Goal: Task Accomplishment & Management: Complete application form

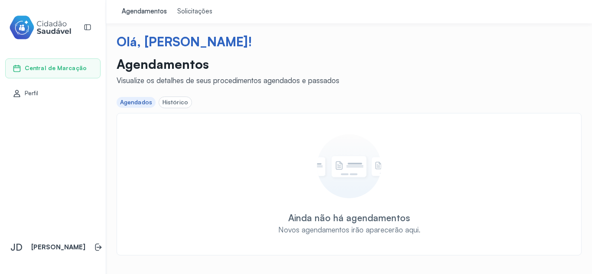
click at [149, 16] on link "Agendamentos" at bounding box center [144, 11] width 55 height 23
click at [200, 12] on div "Solicitações" at bounding box center [194, 11] width 35 height 9
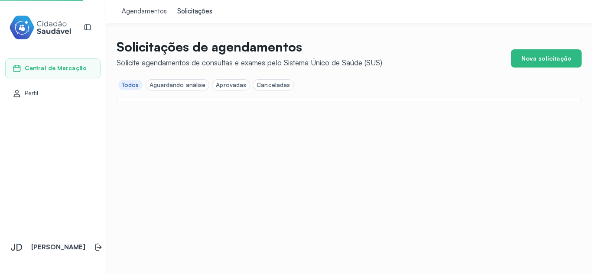
click at [155, 6] on link "Agendamentos" at bounding box center [144, 11] width 55 height 23
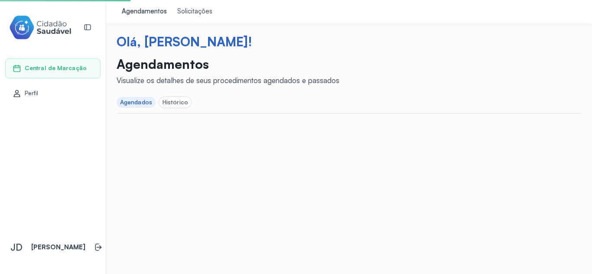
click at [194, 9] on div "Solicitações" at bounding box center [194, 11] width 35 height 9
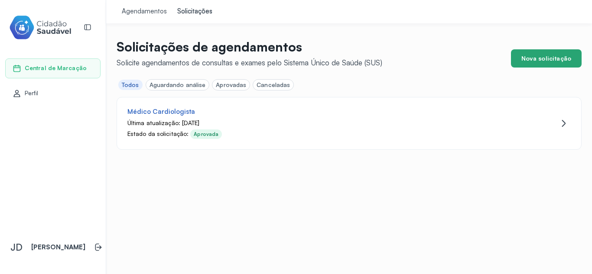
click at [550, 61] on button "Nova solicitação" at bounding box center [546, 58] width 71 height 18
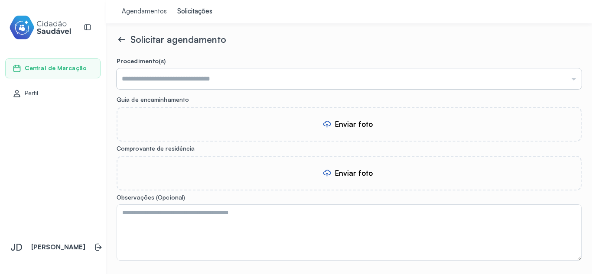
click at [265, 78] on input "text" at bounding box center [349, 78] width 465 height 21
click at [207, 113] on form "**********" at bounding box center [349, 188] width 465 height 262
click at [215, 75] on input "**********" at bounding box center [349, 78] width 465 height 21
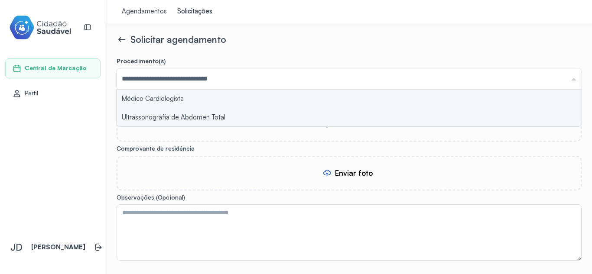
type input "**********"
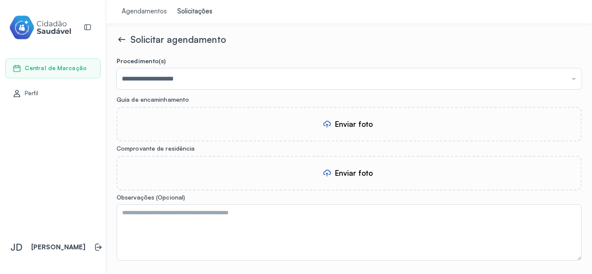
click at [205, 99] on form "**********" at bounding box center [349, 188] width 465 height 262
click at [377, 131] on div "Enviar foto" at bounding box center [349, 124] width 465 height 35
click at [350, 175] on div "Enviar foto" at bounding box center [354, 172] width 38 height 9
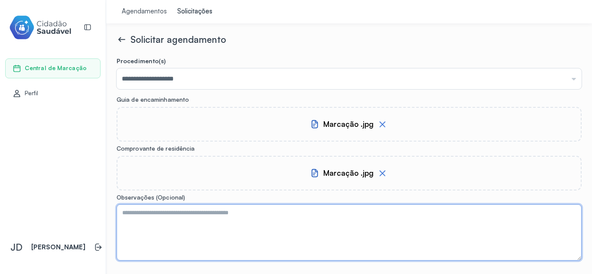
click at [231, 213] on textarea at bounding box center [349, 232] width 465 height 56
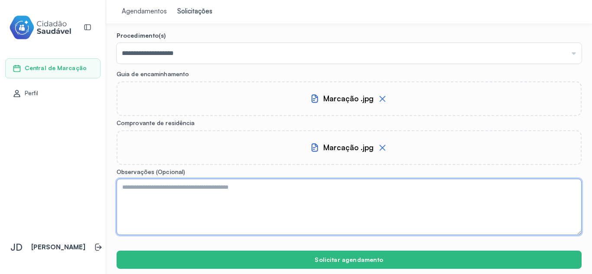
scroll to position [53, 0]
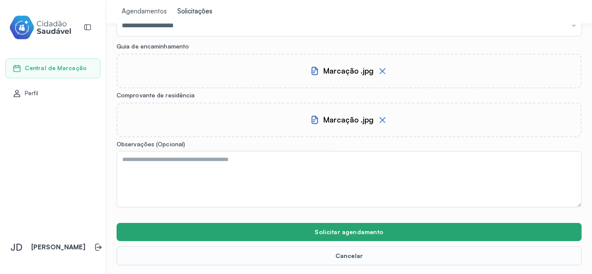
click at [353, 233] on button "Solicitar agendamento" at bounding box center [349, 232] width 465 height 18
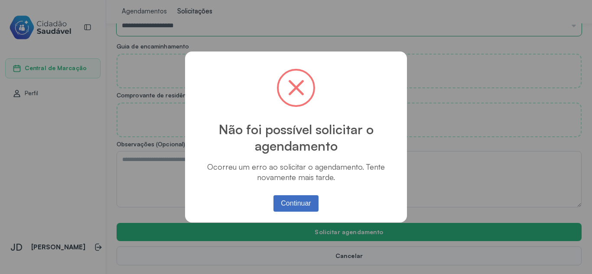
click at [294, 198] on button "Continuar" at bounding box center [295, 203] width 45 height 16
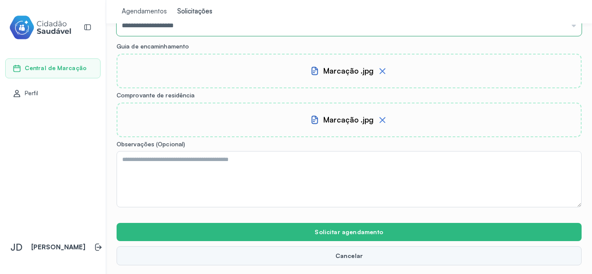
click at [327, 253] on button "Cancelar" at bounding box center [349, 255] width 465 height 19
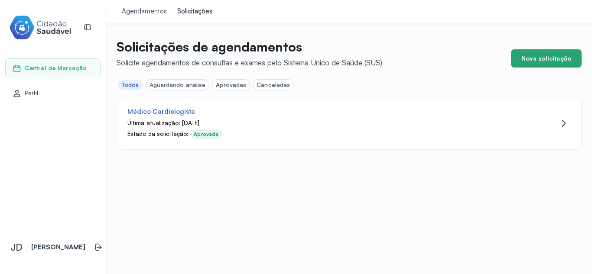
click at [540, 62] on button "Nova solicitação" at bounding box center [546, 58] width 71 height 18
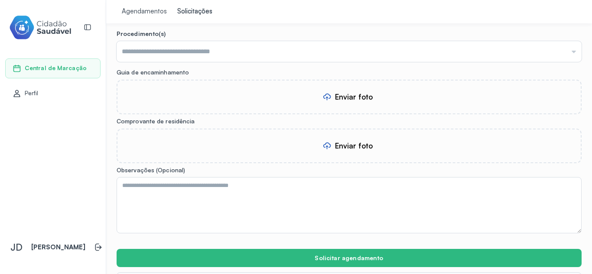
scroll to position [53, 0]
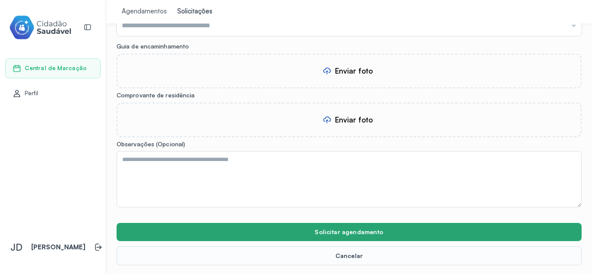
click at [337, 231] on button "Solicitar agendamento" at bounding box center [349, 232] width 465 height 18
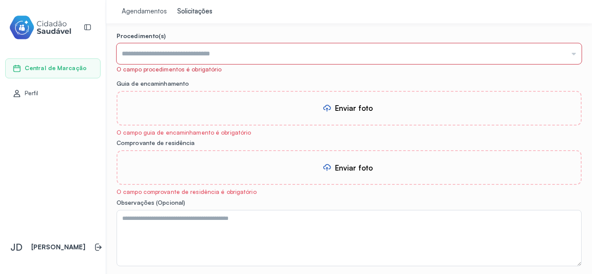
scroll to position [10, 0]
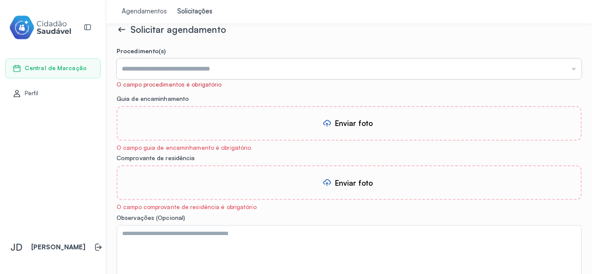
click at [207, 64] on input "text" at bounding box center [349, 68] width 465 height 21
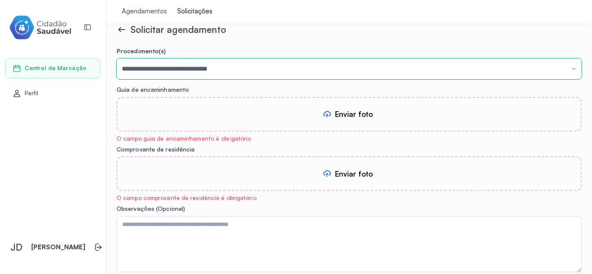
click at [203, 109] on form "**********" at bounding box center [349, 188] width 465 height 283
drag, startPoint x: 303, startPoint y: 102, endPoint x: 306, endPoint y: 106, distance: 4.6
click at [306, 106] on div "Enviar foto" at bounding box center [349, 114] width 465 height 35
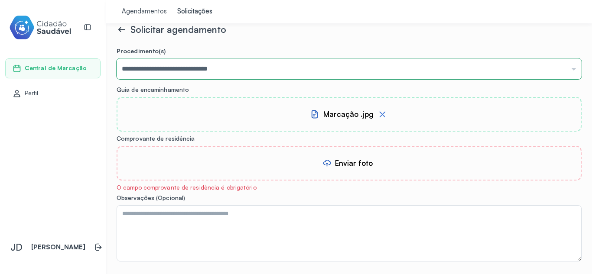
click at [319, 155] on div "Enviar foto" at bounding box center [349, 163] width 465 height 35
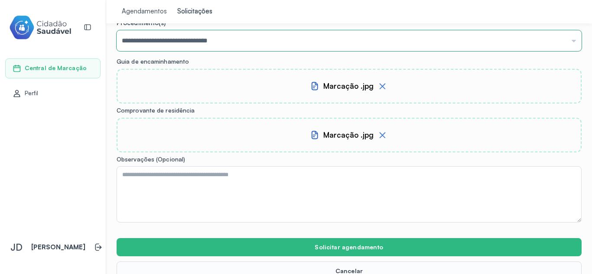
scroll to position [53, 0]
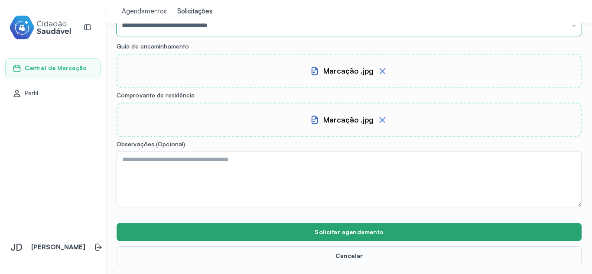
click at [357, 225] on button "Solicitar agendamento" at bounding box center [349, 232] width 465 height 18
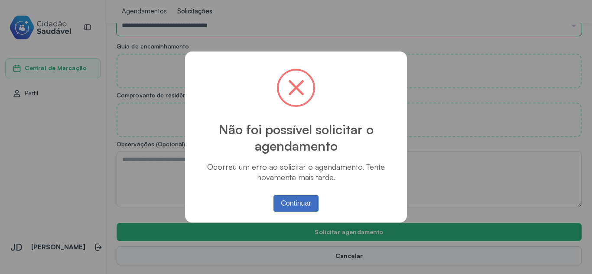
click at [301, 198] on button "Continuar" at bounding box center [295, 203] width 45 height 16
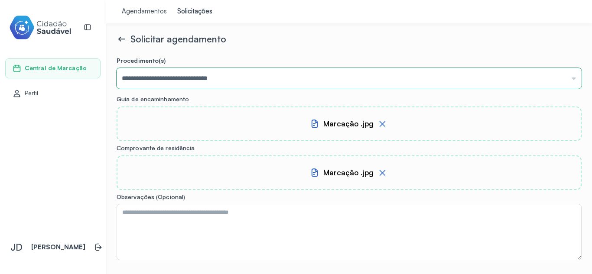
scroll to position [0, 0]
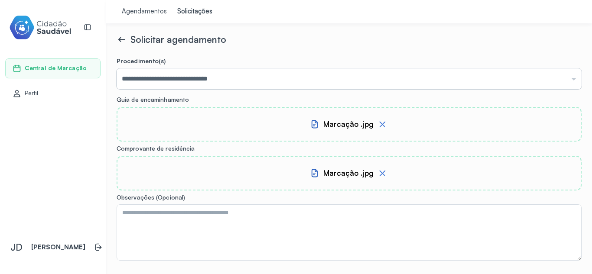
click at [236, 77] on input "**********" at bounding box center [349, 78] width 465 height 21
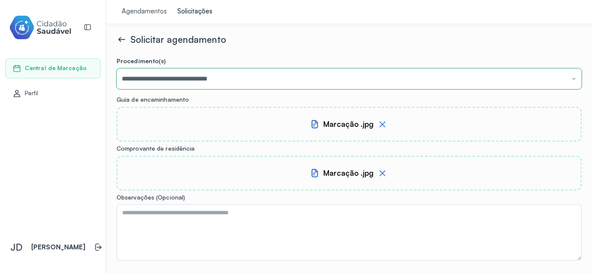
type input "**********"
click at [194, 101] on form "**********" at bounding box center [349, 188] width 465 height 262
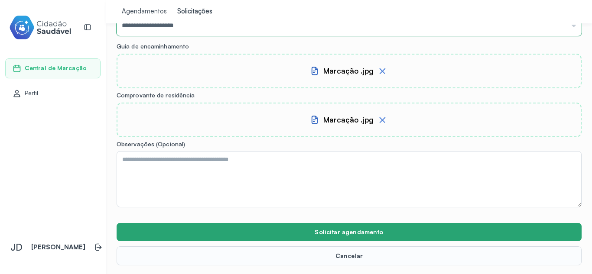
click at [327, 240] on button "Solicitar agendamento" at bounding box center [349, 232] width 465 height 18
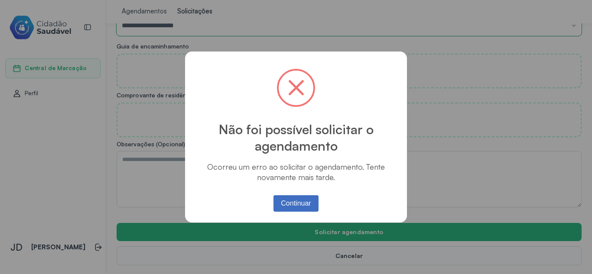
click at [300, 197] on button "Continuar" at bounding box center [295, 203] width 45 height 16
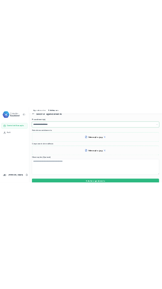
scroll to position [8, 0]
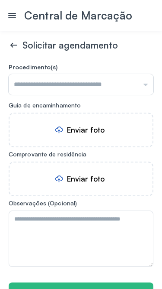
click at [81, 85] on input "text" at bounding box center [81, 84] width 145 height 21
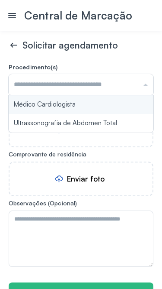
click at [86, 100] on form "Procedimento(s) Médico Cardiologista Ultrassonografia de Abdomen Total Guia de …" at bounding box center [81, 199] width 145 height 272
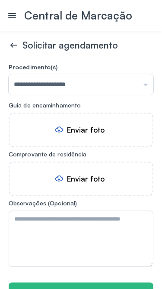
click at [91, 117] on div "Enviar foto" at bounding box center [81, 130] width 145 height 35
click at [121, 171] on div "Enviar foto" at bounding box center [81, 179] width 145 height 35
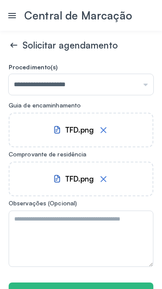
scroll to position [53, 0]
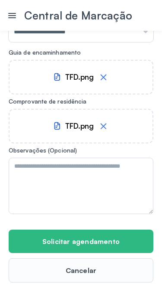
click at [97, 234] on button "Solicitar agendamento" at bounding box center [81, 241] width 145 height 23
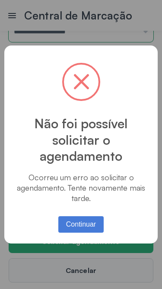
click at [99, 223] on button "Continuar" at bounding box center [80, 224] width 45 height 16
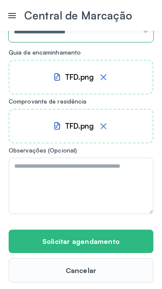
click at [105, 80] on icon at bounding box center [104, 77] width 10 height 10
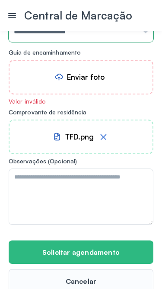
click at [104, 139] on icon at bounding box center [104, 137] width 10 height 10
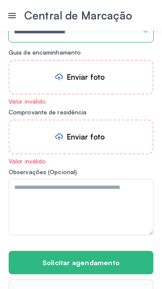
click at [97, 71] on div "Enviar foto" at bounding box center [81, 77] width 53 height 12
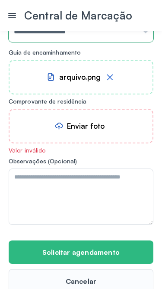
click at [110, 124] on div "Enviar foto" at bounding box center [81, 126] width 145 height 35
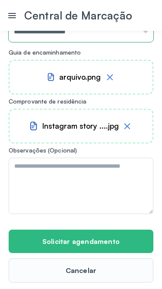
click at [114, 232] on button "Solicitar agendamento" at bounding box center [81, 241] width 145 height 23
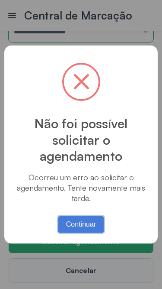
click at [94, 226] on button "Continuar" at bounding box center [80, 224] width 45 height 16
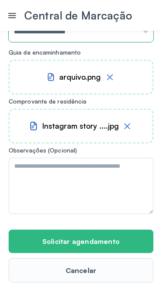
click at [127, 127] on icon at bounding box center [128, 126] width 6 height 6
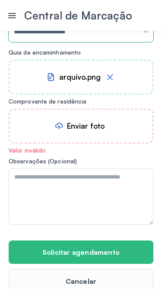
click at [111, 78] on icon at bounding box center [110, 77] width 10 height 10
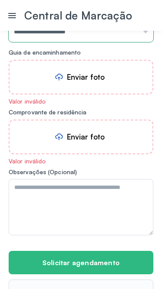
click at [62, 66] on div "Enviar foto" at bounding box center [81, 77] width 145 height 35
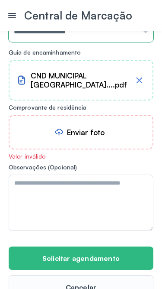
click at [93, 133] on div "Enviar foto" at bounding box center [81, 132] width 145 height 35
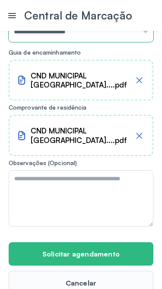
click at [138, 242] on button "Solicitar agendamento" at bounding box center [81, 253] width 145 height 23
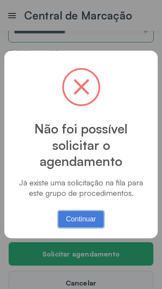
click at [73, 221] on button "Continuar" at bounding box center [80, 219] width 45 height 16
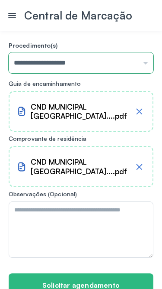
scroll to position [0, 0]
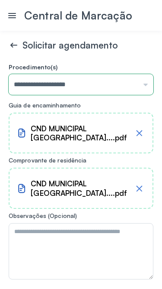
click at [88, 86] on input "**********" at bounding box center [81, 84] width 145 height 21
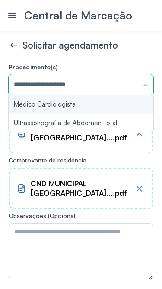
click at [91, 127] on form "**********" at bounding box center [81, 205] width 145 height 285
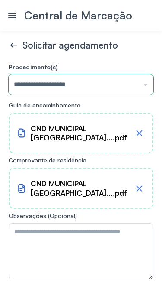
type input "**********"
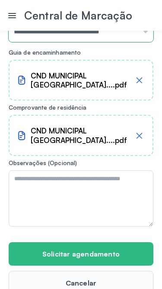
click at [87, 242] on button "Solicitar agendamento" at bounding box center [81, 253] width 145 height 23
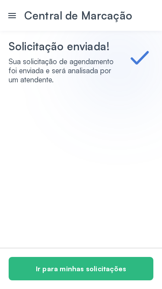
click at [70, 264] on button "Ir para minhas solicitações" at bounding box center [81, 268] width 145 height 23
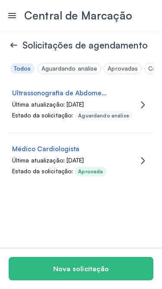
click at [128, 265] on button "Nova solicitação" at bounding box center [81, 268] width 145 height 23
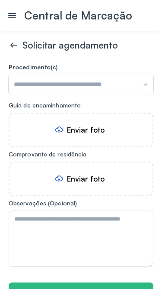
click at [119, 139] on div "Enviar foto" at bounding box center [81, 130] width 145 height 35
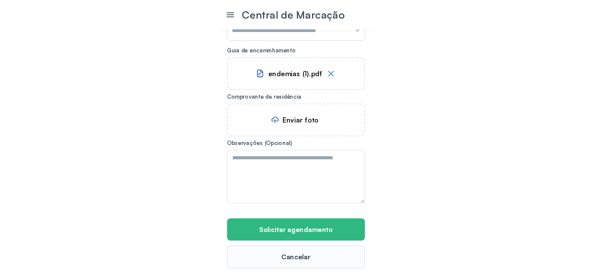
scroll to position [53, 0]
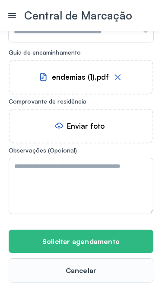
click at [129, 234] on button "Solicitar agendamento" at bounding box center [81, 241] width 145 height 23
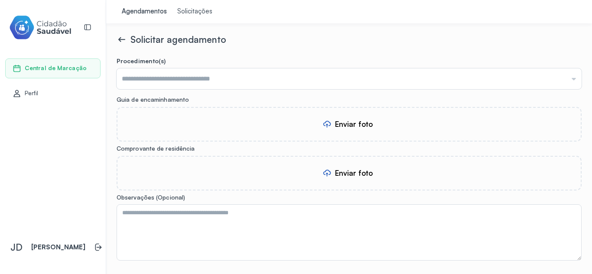
click at [34, 65] on span "Central de Marcação" at bounding box center [56, 68] width 62 height 7
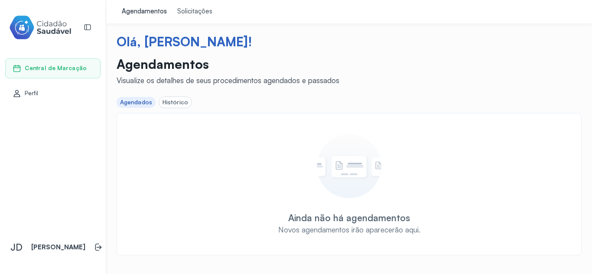
click at [204, 0] on link "Solicitações" at bounding box center [194, 11] width 45 height 23
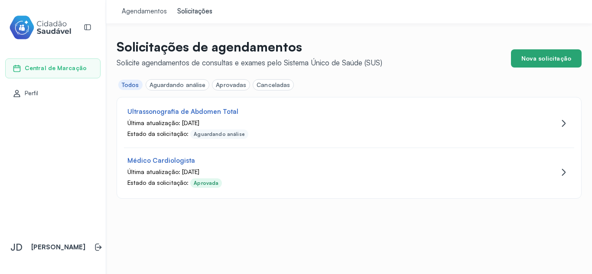
click at [541, 57] on button "Nova solicitação" at bounding box center [546, 58] width 71 height 18
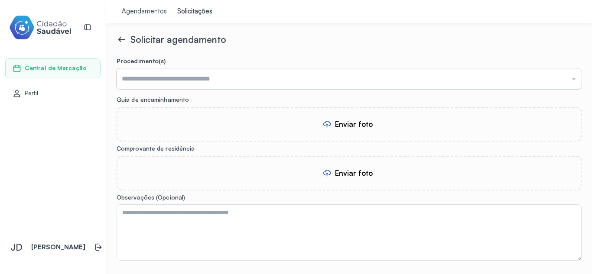
click at [169, 77] on input "text" at bounding box center [349, 78] width 465 height 21
click at [258, 39] on div "Solicitar agendamento" at bounding box center [349, 39] width 465 height 11
click at [140, 10] on div "Agendamentos" at bounding box center [144, 11] width 45 height 9
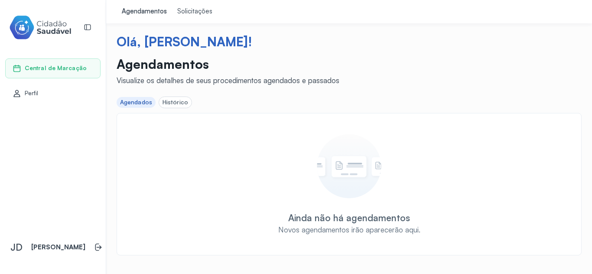
click at [197, 13] on div "Solicitações" at bounding box center [194, 11] width 35 height 9
